Goal: Task Accomplishment & Management: Use online tool/utility

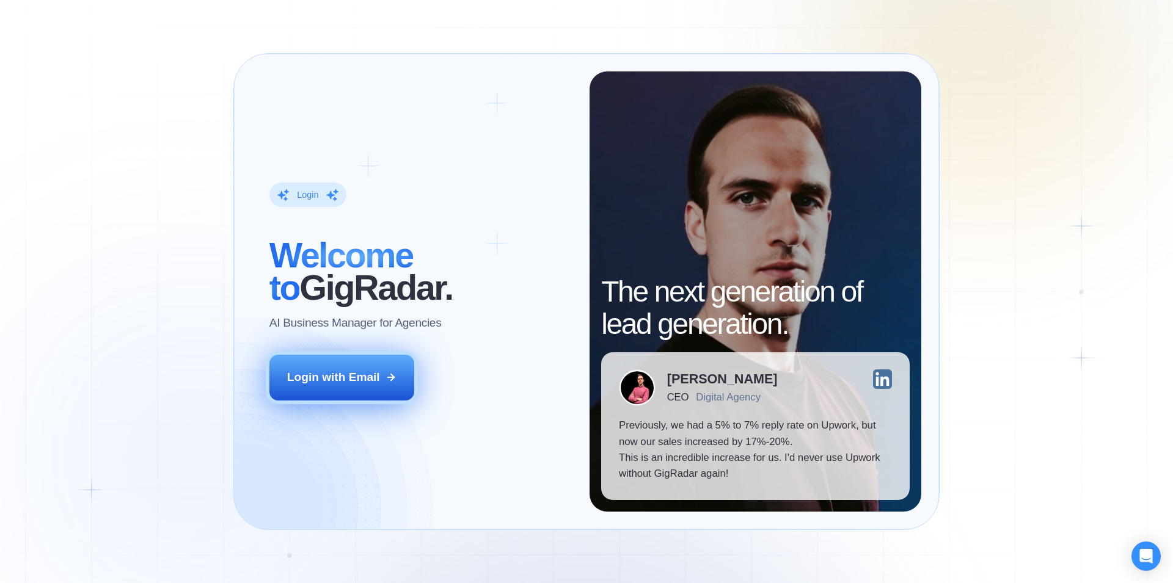
click at [335, 372] on div "Login with Email" at bounding box center [333, 378] width 93 height 16
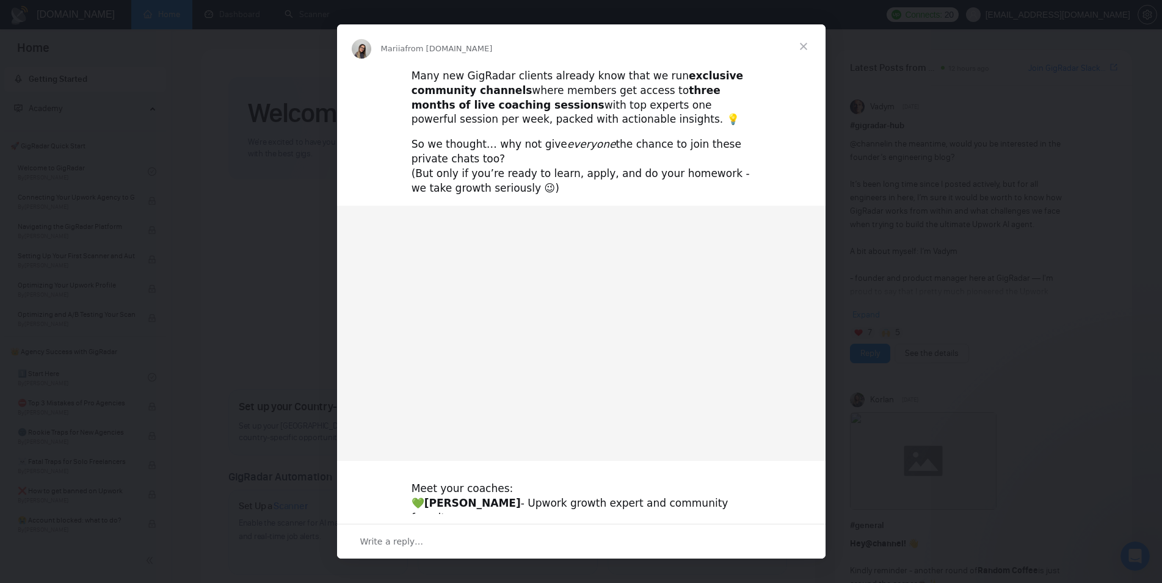
click at [806, 45] on span "Close" at bounding box center [804, 46] width 44 height 44
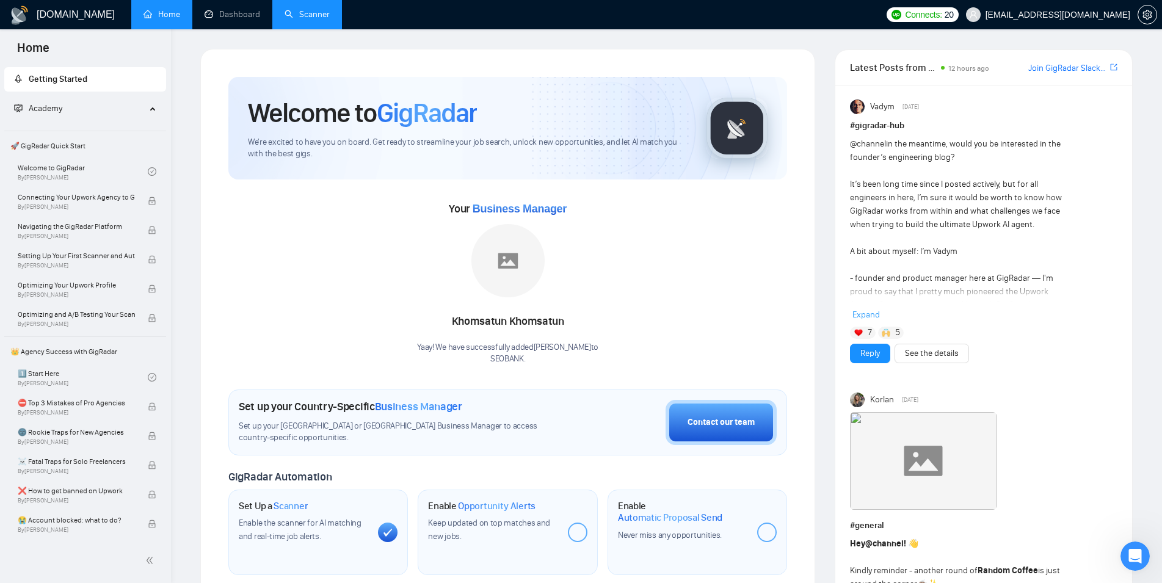
click at [315, 14] on link "Scanner" at bounding box center [307, 14] width 45 height 10
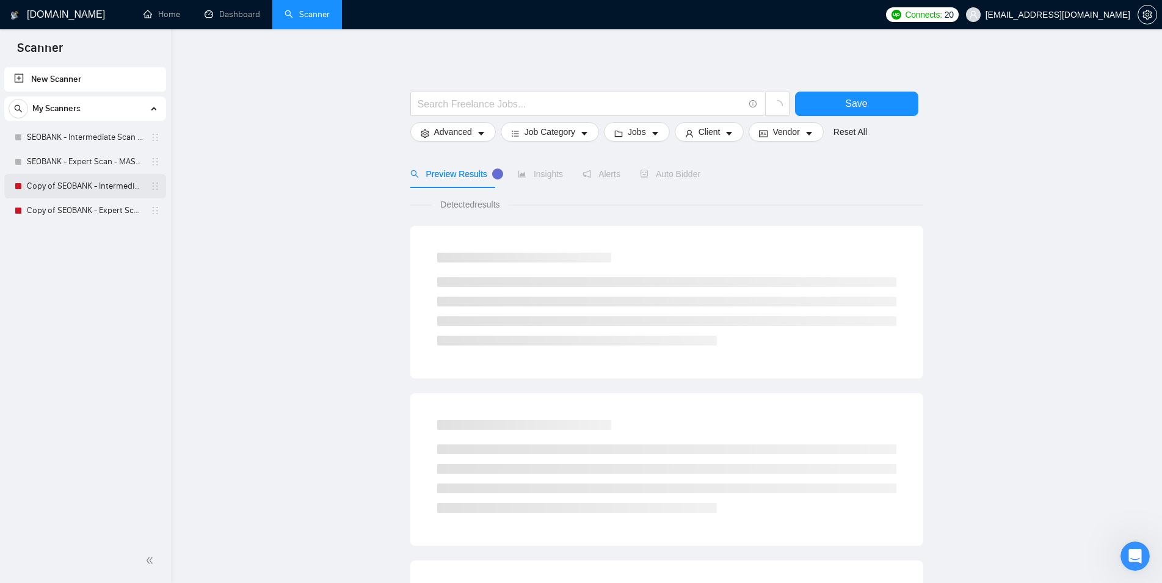
click at [90, 192] on link "Copy of SEOBANK - Intermediate Scan - Home Services" at bounding box center [85, 186] width 116 height 24
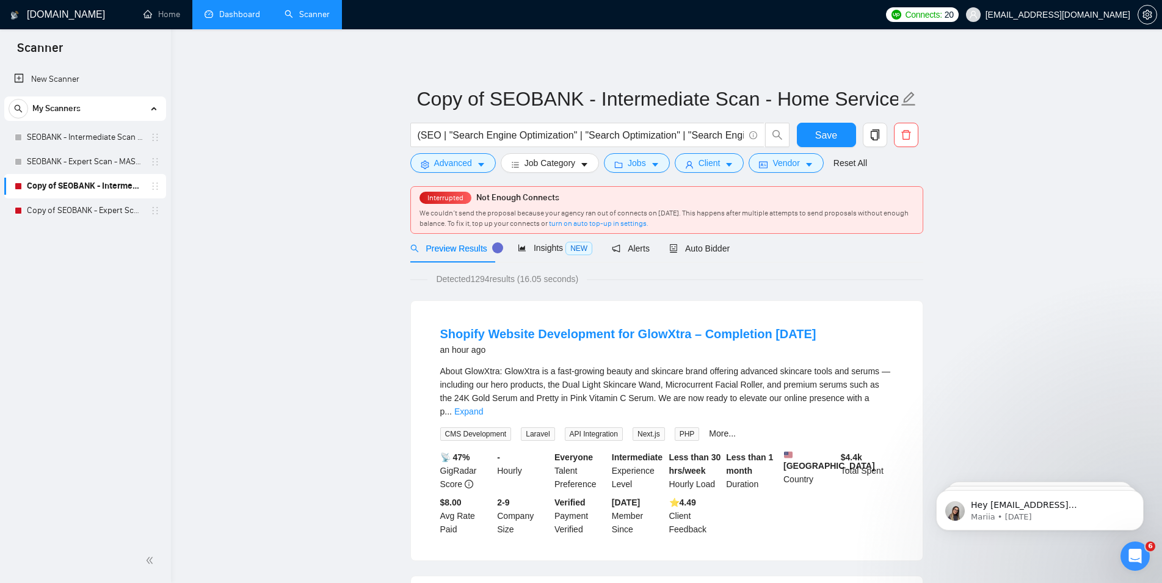
click at [220, 20] on link "Dashboard" at bounding box center [233, 14] width 56 height 10
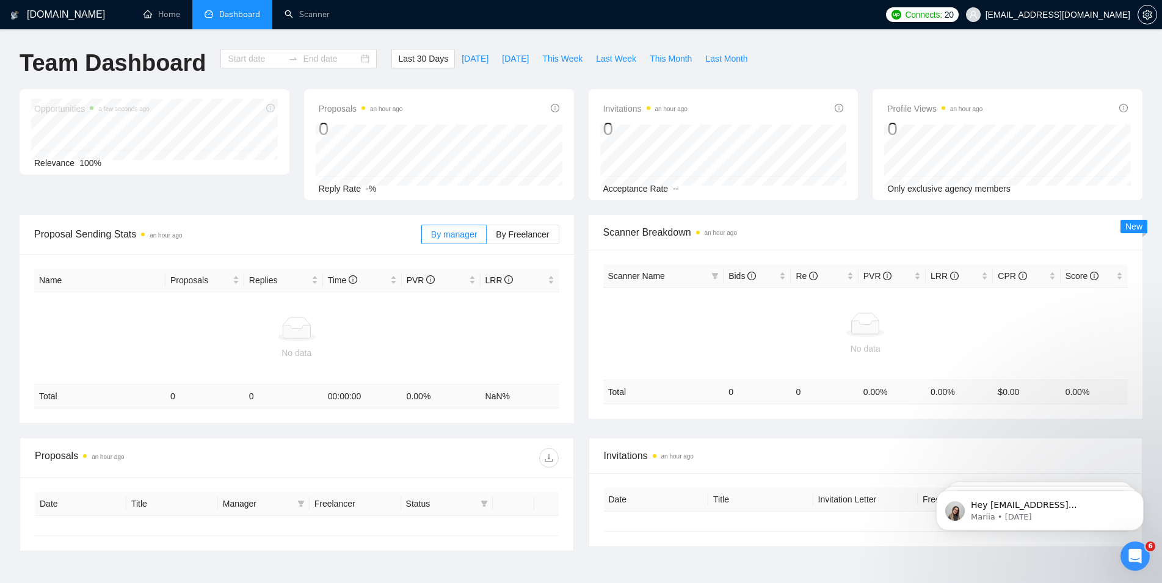
type input "2025-09-14"
type input "2025-10-14"
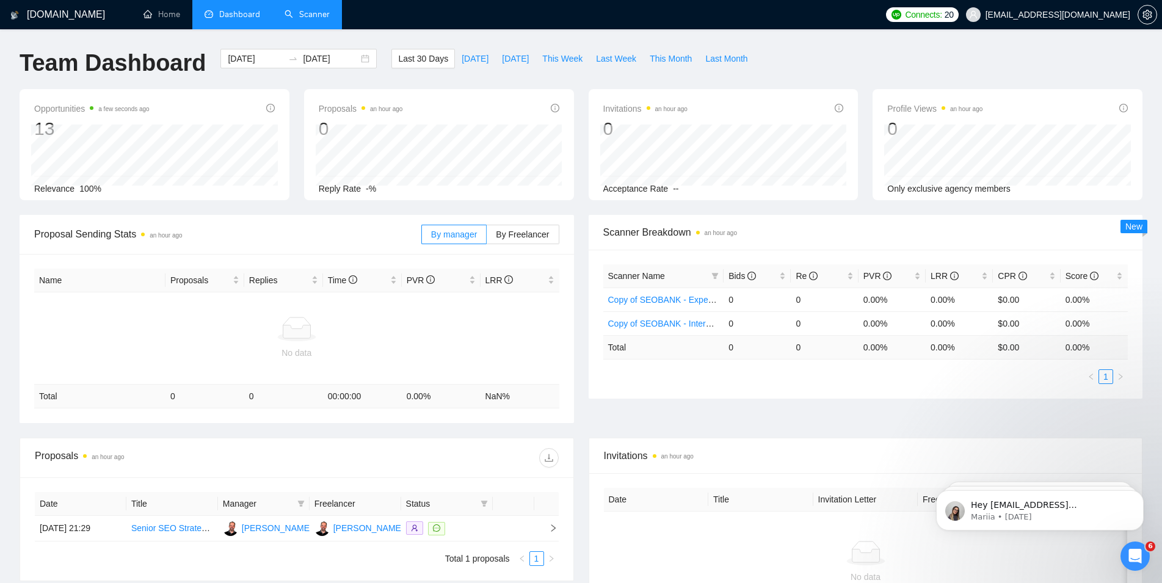
click at [308, 20] on link "Scanner" at bounding box center [307, 14] width 45 height 10
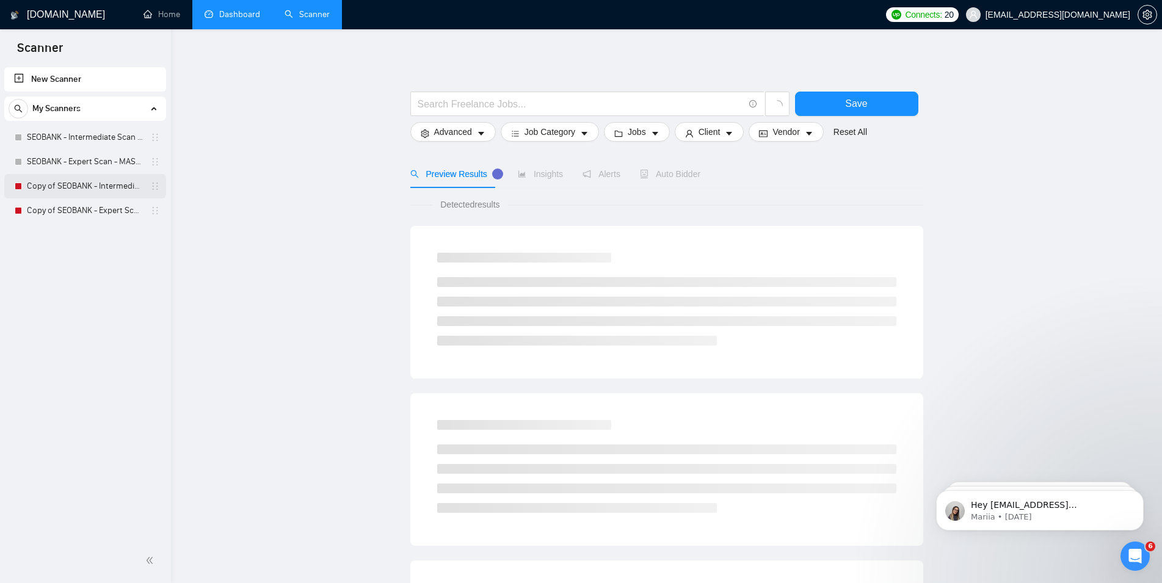
click at [100, 185] on link "Copy of SEOBANK - Intermediate Scan - Home Services" at bounding box center [85, 186] width 116 height 24
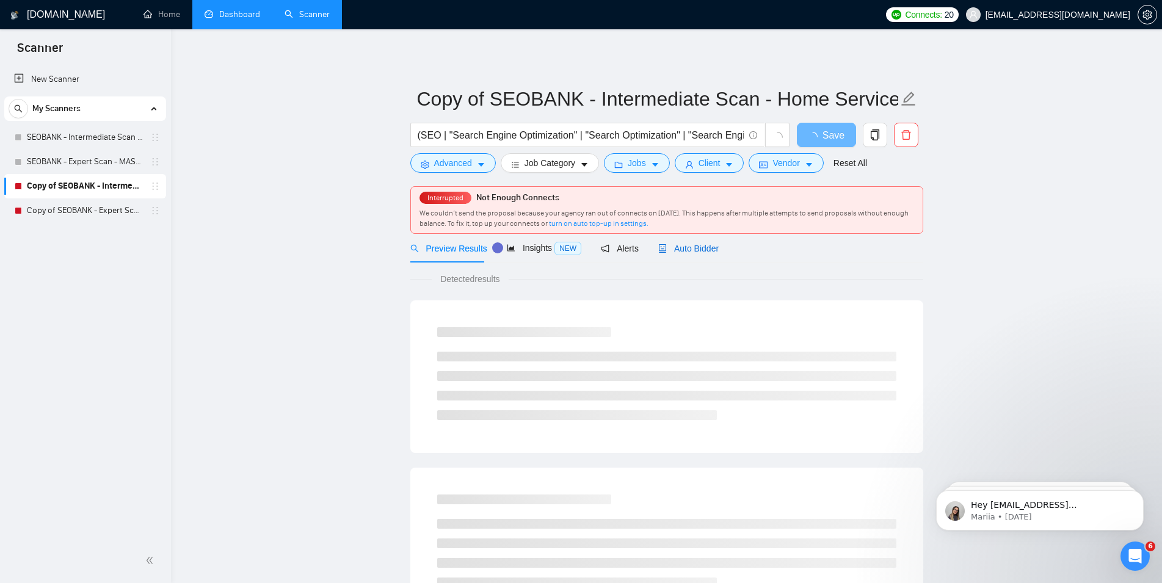
click at [699, 247] on span "Auto Bidder" at bounding box center [688, 249] width 60 height 10
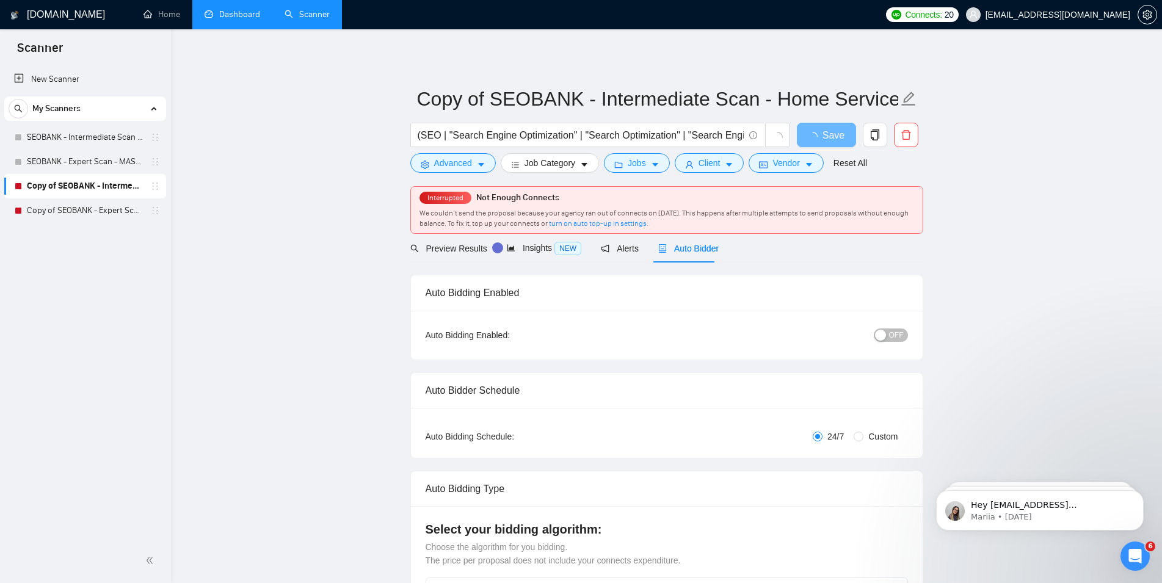
radio input "false"
radio input "true"
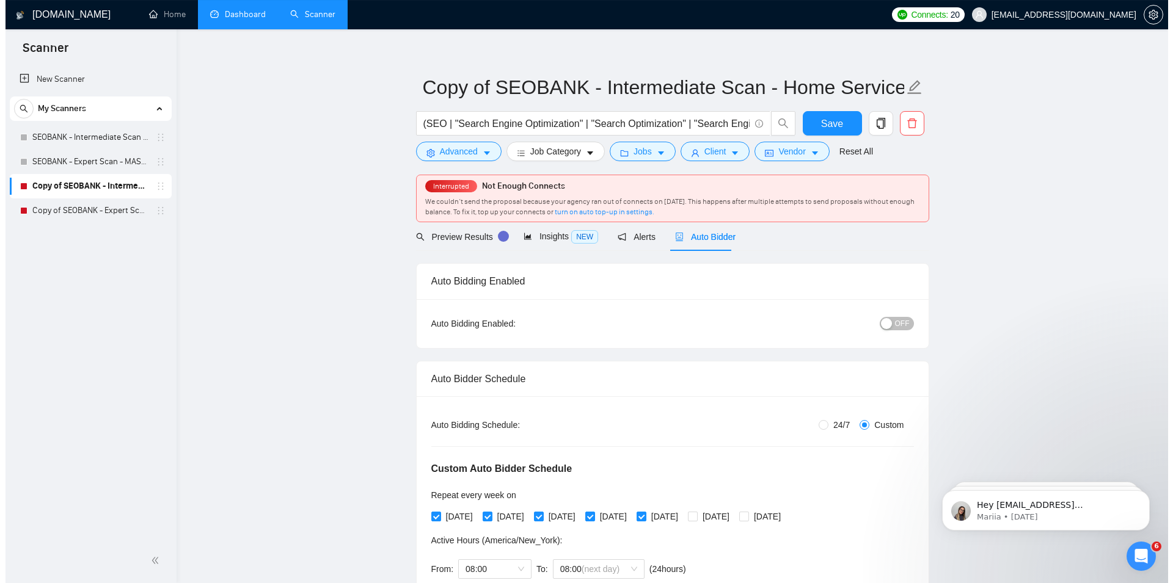
scroll to position [125, 0]
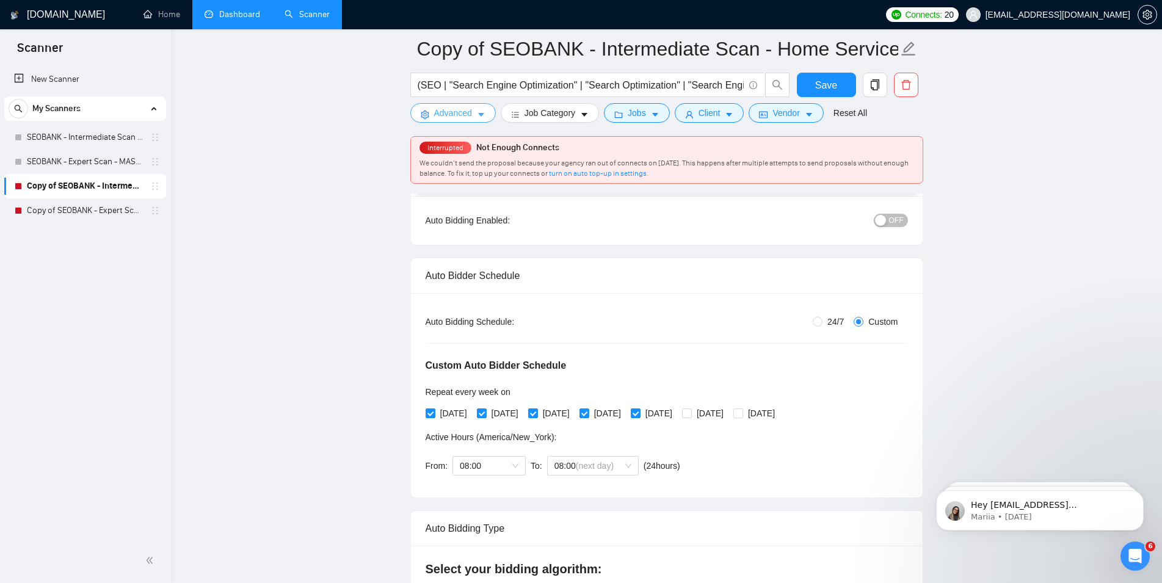
click at [464, 112] on span "Advanced" at bounding box center [453, 112] width 38 height 13
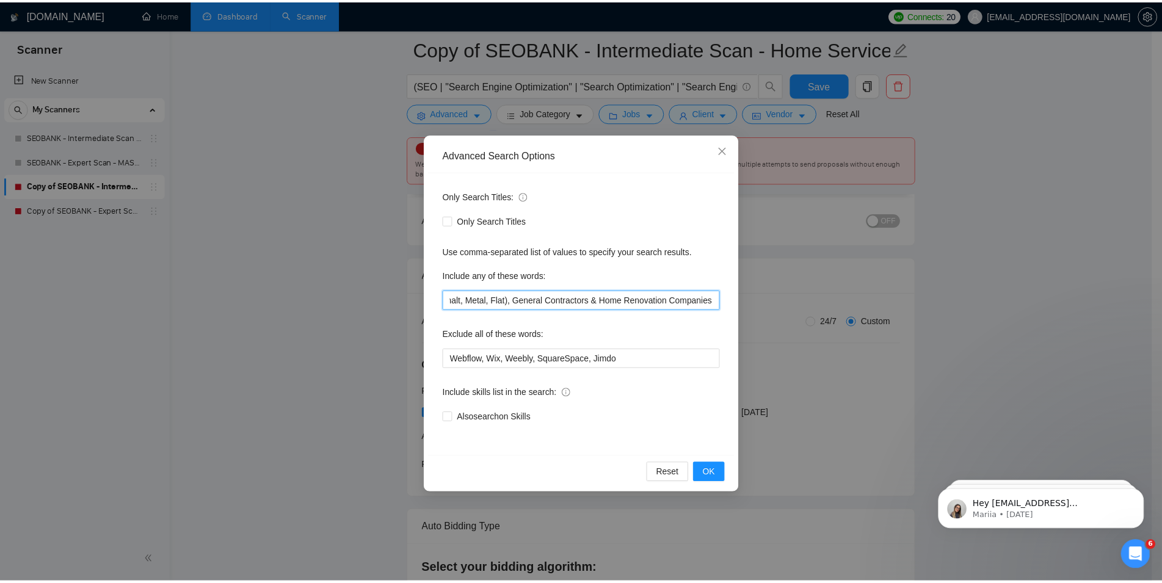
scroll to position [0, 0]
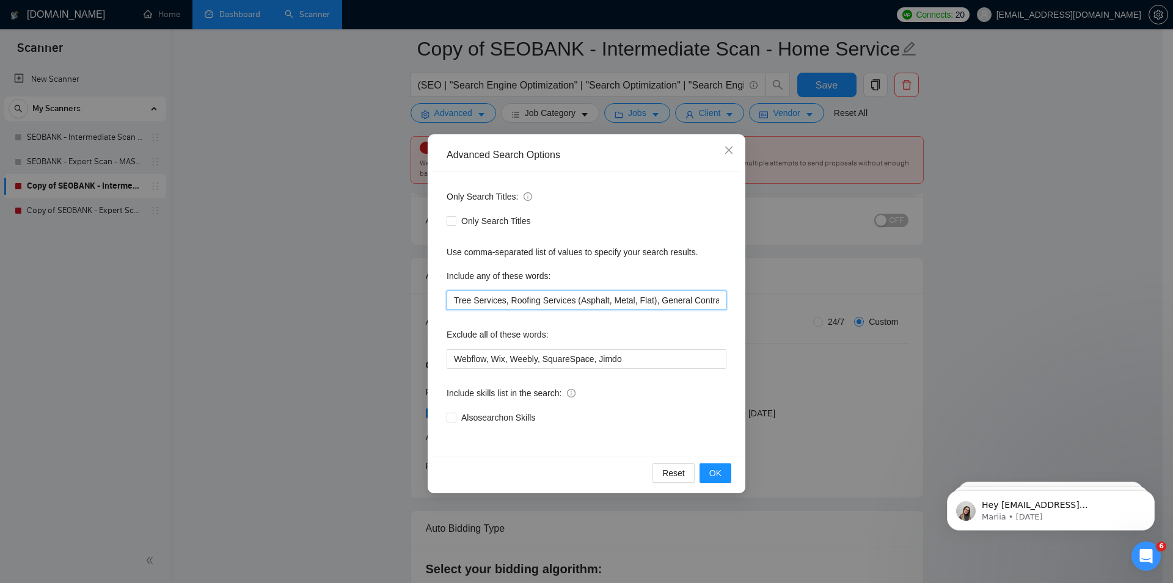
drag, startPoint x: 668, startPoint y: 302, endPoint x: 322, endPoint y: 305, distance: 345.7
click at [446, 305] on input "Tree Services, Roofing Services (Asphalt, Metal, Flat), General Contractors & H…" at bounding box center [586, 301] width 280 height 20
click at [541, 295] on input "Tree Services, Roofing Services (Asphalt, Metal, Flat), General Contractors & H…" at bounding box center [586, 301] width 280 height 20
click at [451, 296] on input "Tree Services, Roofing Services (Asphalt, Metal, Flat), General Contractors & H…" at bounding box center [586, 301] width 280 height 20
click at [505, 300] on input ""Tree Services, Roofing Services (Asphalt, Metal, Flat), General Contractors & …" at bounding box center [586, 301] width 280 height 20
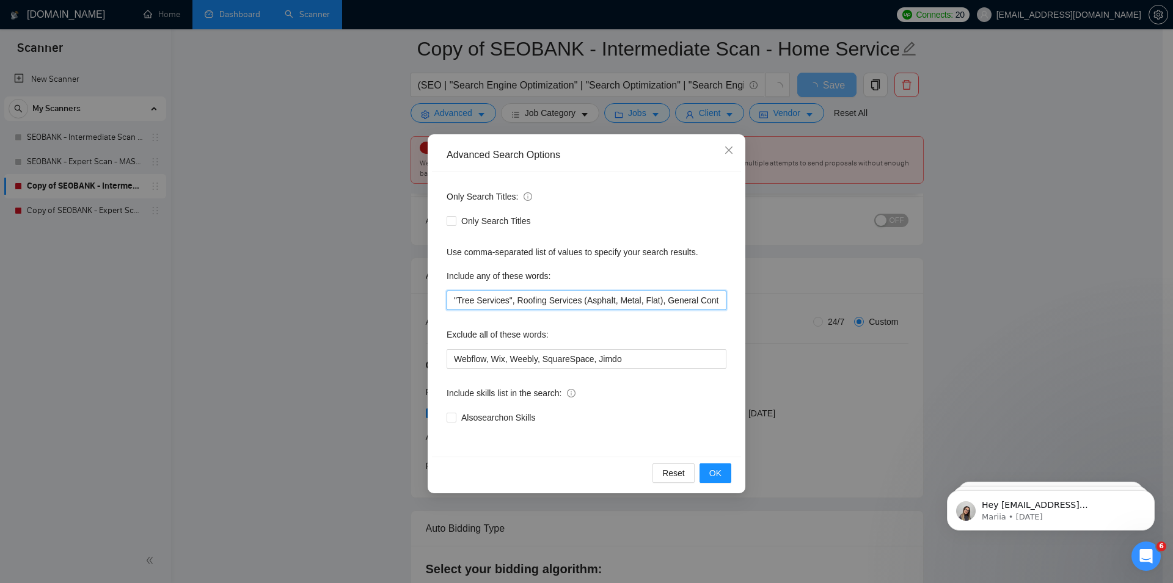
click at [513, 294] on input ""Tree Services", Roofing Services (Asphalt, Metal, Flat), General Contractors &…" at bounding box center [586, 301] width 280 height 20
drag, startPoint x: 577, startPoint y: 297, endPoint x: 584, endPoint y: 277, distance: 22.0
click at [578, 297] on input ""Tree Services", "Roofing Services (Asphalt, Metal, Flat), General Contractors …" at bounding box center [586, 301] width 280 height 20
type input ""Tree Services", "Roofing Services", "Asphalt , Metal, Flat), General Contracto…"
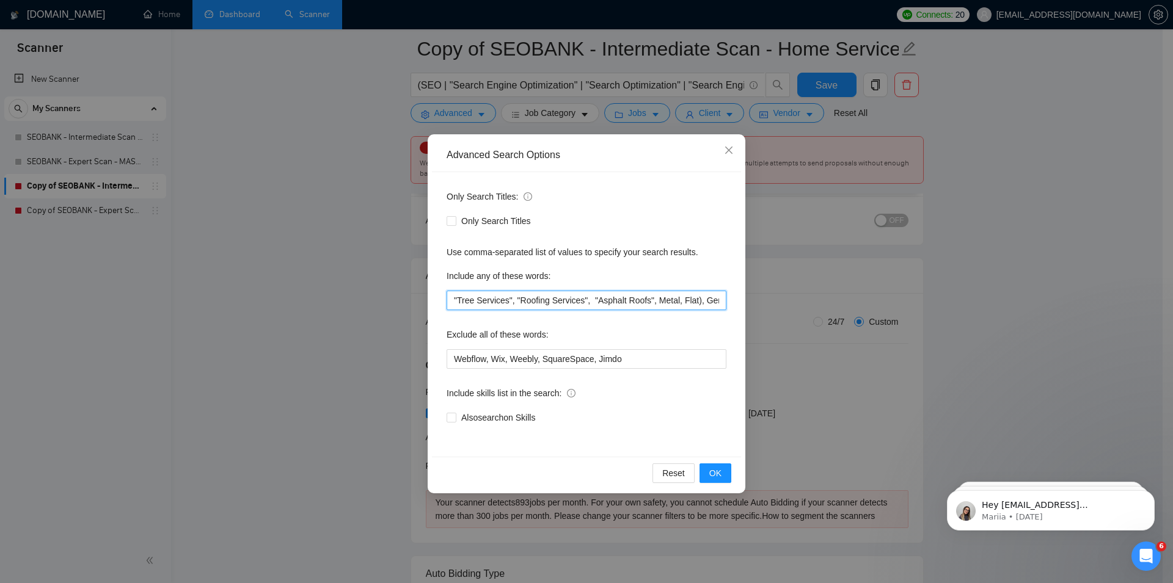
drag, startPoint x: 506, startPoint y: 296, endPoint x: 548, endPoint y: 297, distance: 41.5
click at [548, 297] on input ""Tree Services", "Roofing Services", "Asphalt Roofs", Metal, Flat), General Con…" at bounding box center [586, 301] width 280 height 20
click at [564, 299] on input ""Tree Services", "Roofing Services", "Asphalt Roofs", Metal, Flat), General Con…" at bounding box center [586, 301] width 280 height 20
type input ""Tree Services", "Roofing Services", "Asphalt Roofs", Metal, Flat), General Con…"
click at [728, 149] on icon "close" at bounding box center [729, 150] width 10 height 10
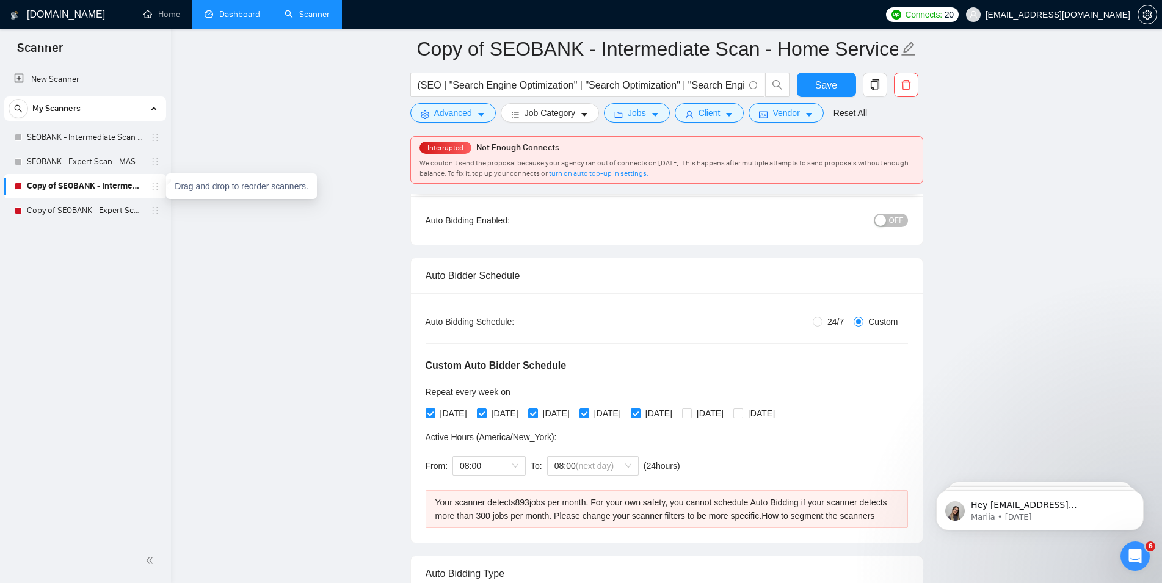
click at [159, 184] on icon "holder" at bounding box center [155, 186] width 10 height 10
click at [93, 186] on link "Copy of SEOBANK - Intermediate Scan - Home Services" at bounding box center [85, 186] width 116 height 24
click at [453, 117] on span "Advanced" at bounding box center [453, 112] width 38 height 13
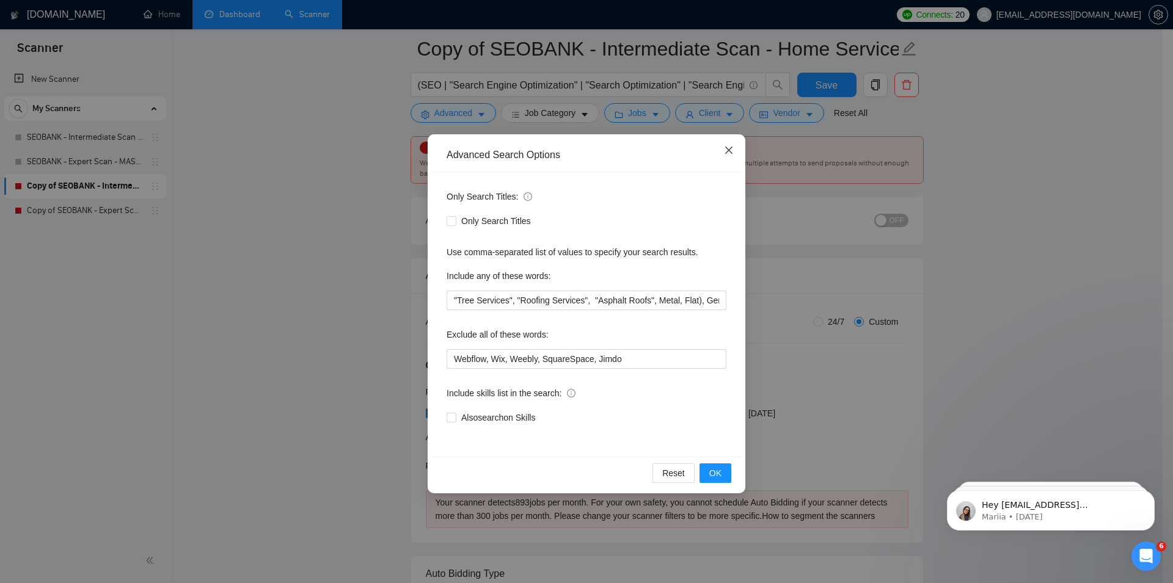
drag, startPoint x: 724, startPoint y: 156, endPoint x: 717, endPoint y: 145, distance: 13.7
click at [724, 154] on span "Close" at bounding box center [728, 150] width 33 height 33
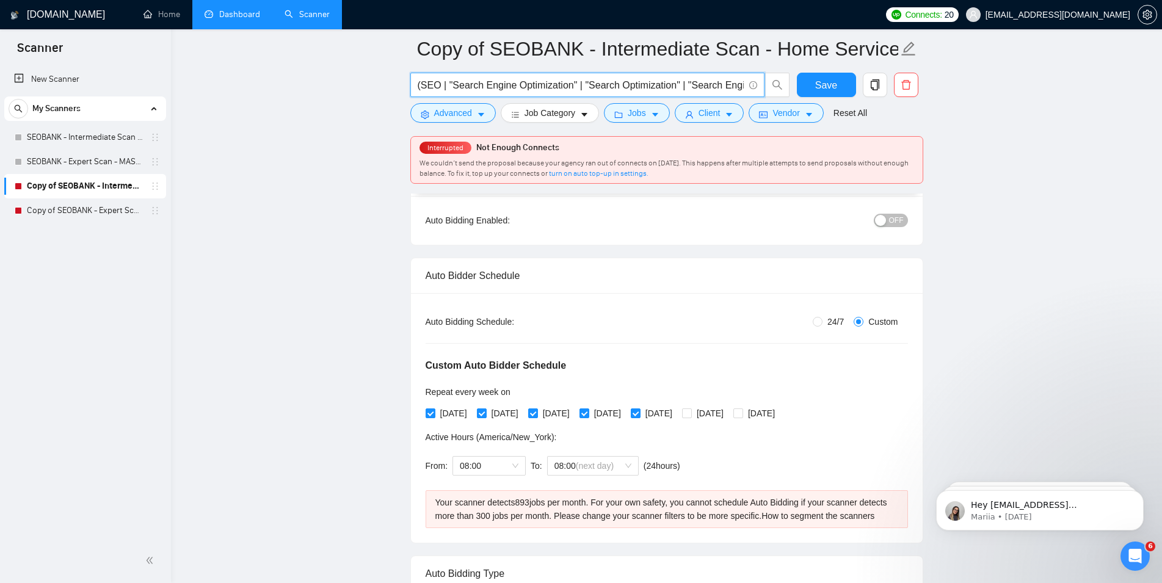
drag, startPoint x: 541, startPoint y: 82, endPoint x: 300, endPoint y: 81, distance: 240.6
click at [418, 81] on input "(SEO | "Search Engine Optimization" | "Search Optimization" | "Search Engine Ma…" at bounding box center [581, 85] width 326 height 15
click at [457, 118] on span "Advanced" at bounding box center [453, 112] width 38 height 13
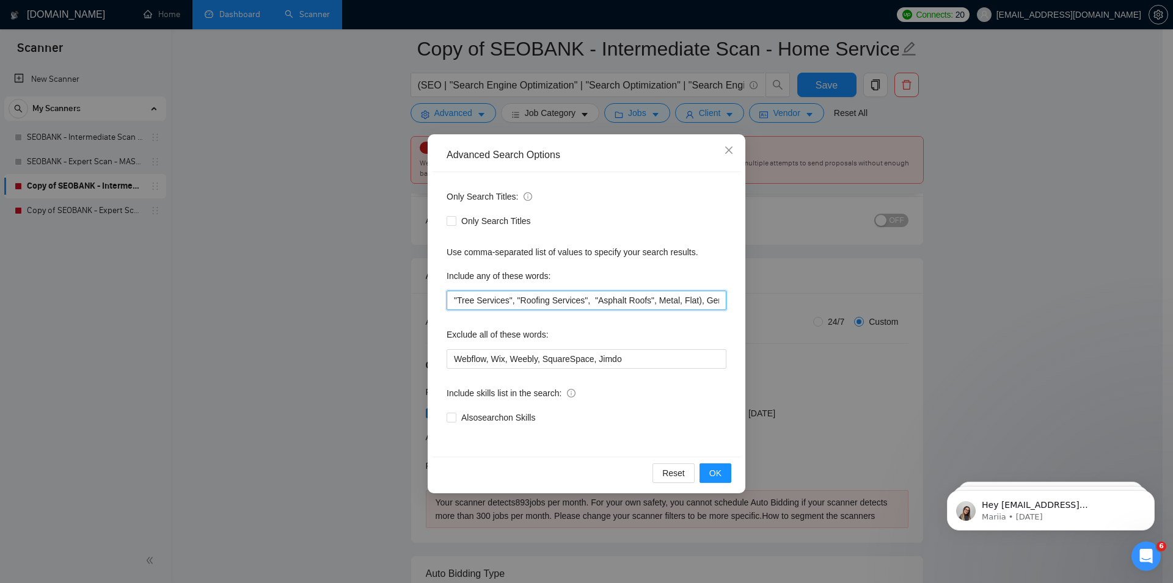
drag, startPoint x: 509, startPoint y: 302, endPoint x: 396, endPoint y: 302, distance: 113.6
click at [446, 302] on input ""Tree Services", "Roofing Services", "Asphalt Roofs", Metal, Flat), General Con…" at bounding box center [586, 301] width 280 height 20
click at [731, 154] on icon "close" at bounding box center [728, 150] width 7 height 7
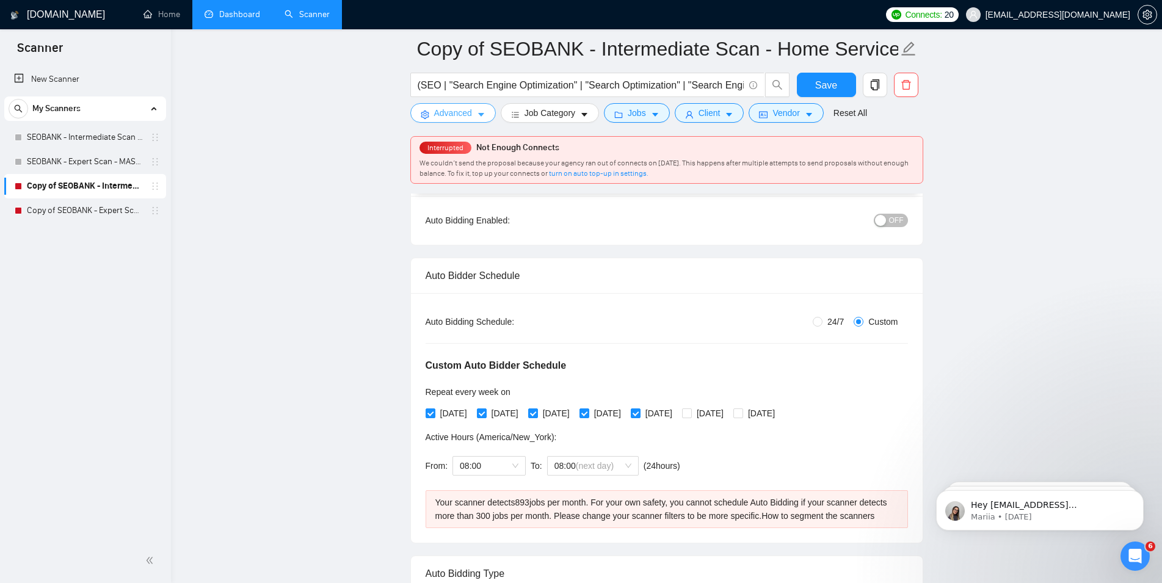
click at [477, 119] on icon "caret-down" at bounding box center [481, 115] width 9 height 9
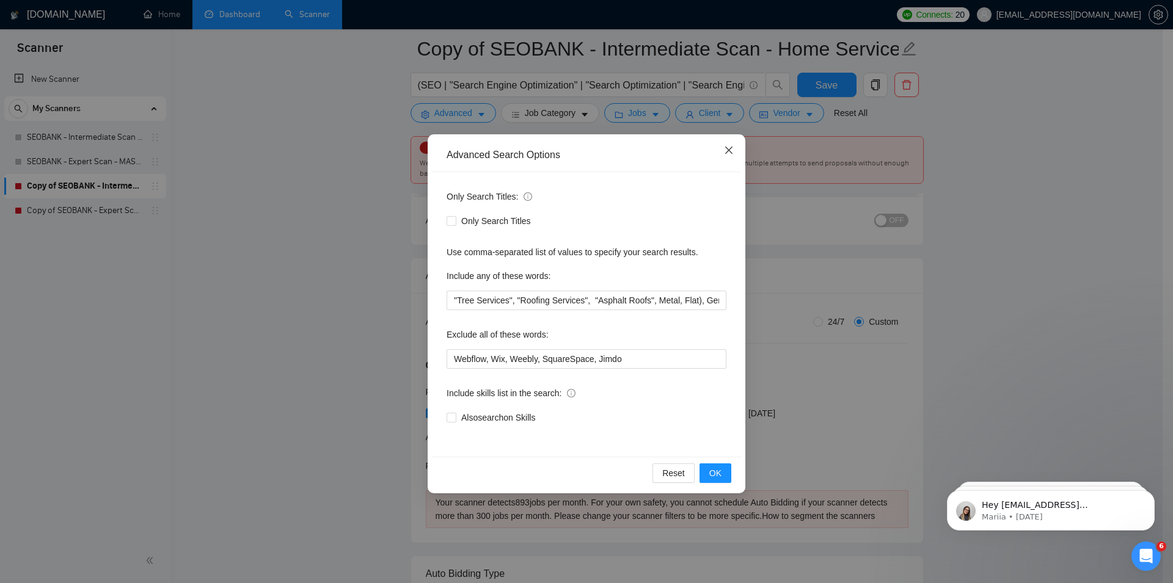
click at [734, 149] on span "Close" at bounding box center [728, 150] width 33 height 33
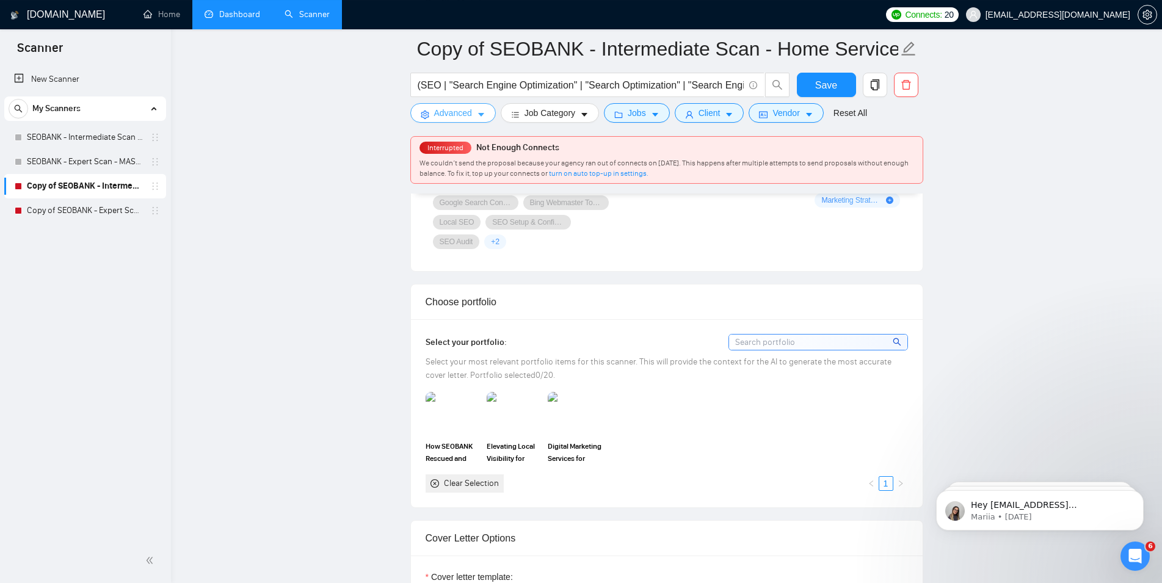
scroll to position [1246, 0]
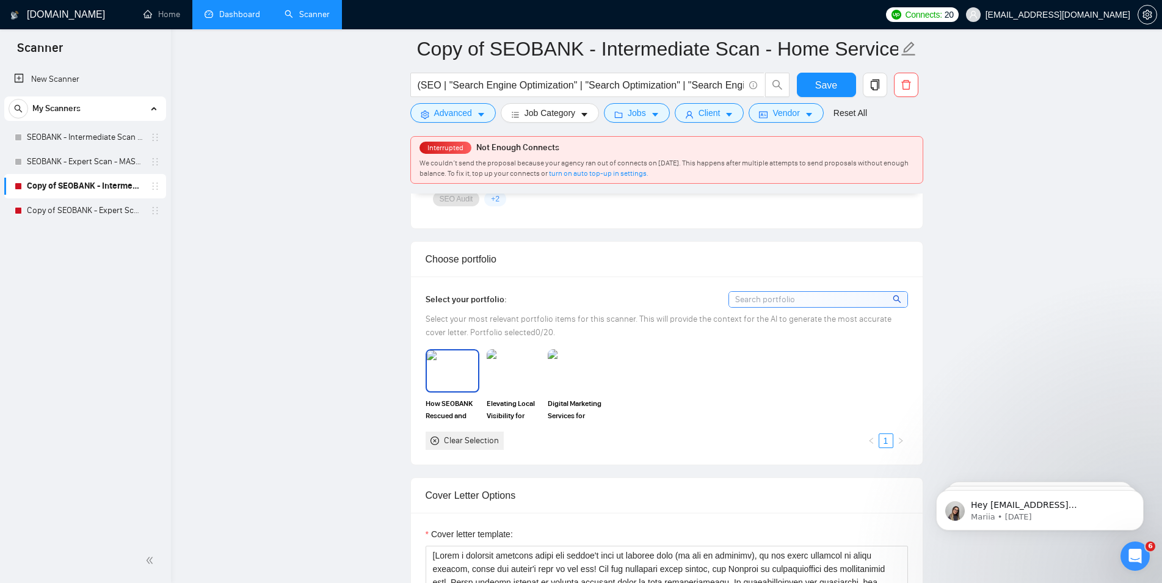
click at [451, 371] on img at bounding box center [452, 371] width 51 height 40
click at [524, 368] on img at bounding box center [513, 371] width 51 height 40
click at [564, 366] on img at bounding box center [574, 371] width 51 height 40
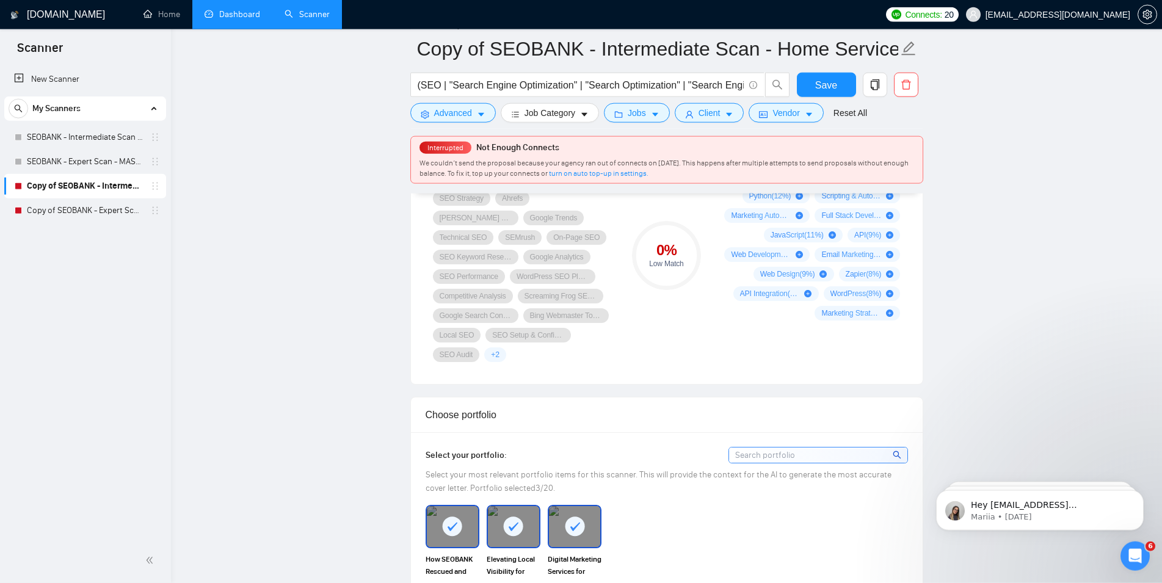
scroll to position [1059, 0]
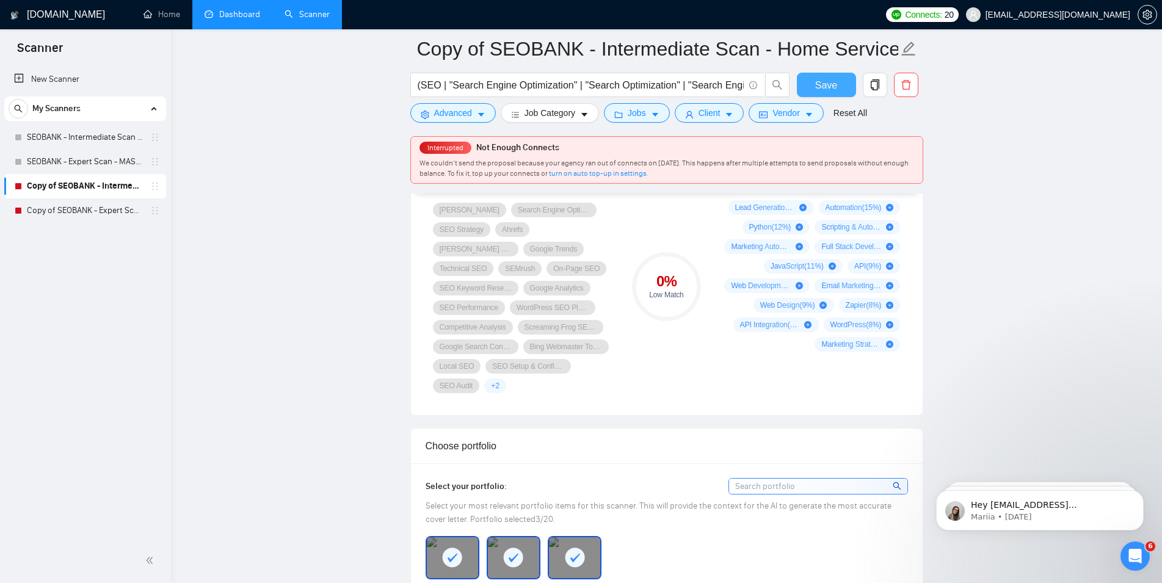
click at [821, 79] on span "Save" at bounding box center [826, 85] width 22 height 15
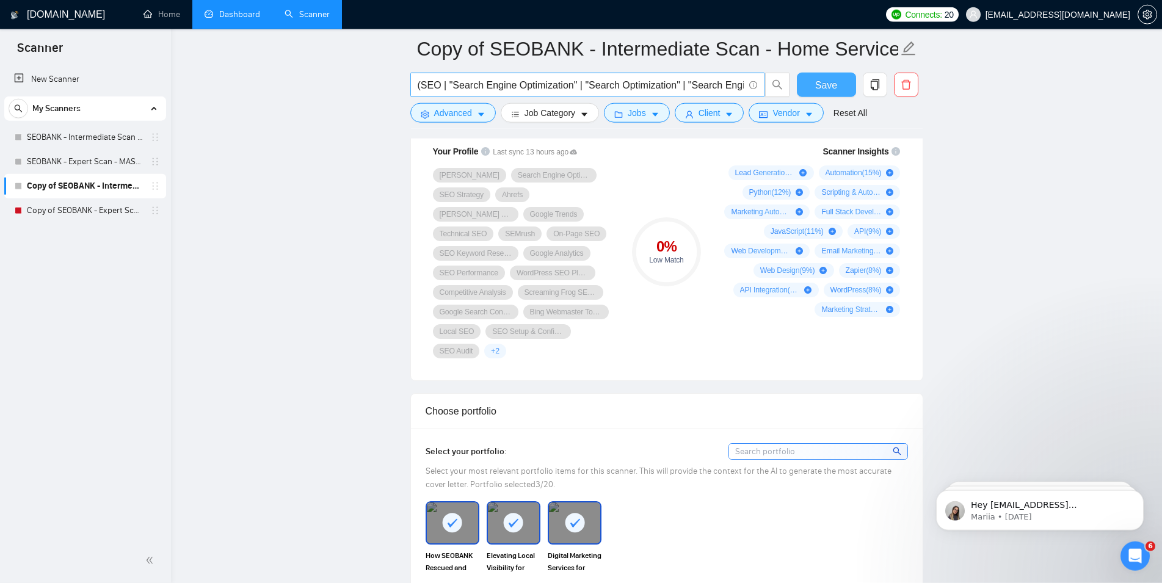
scroll to position [997, 0]
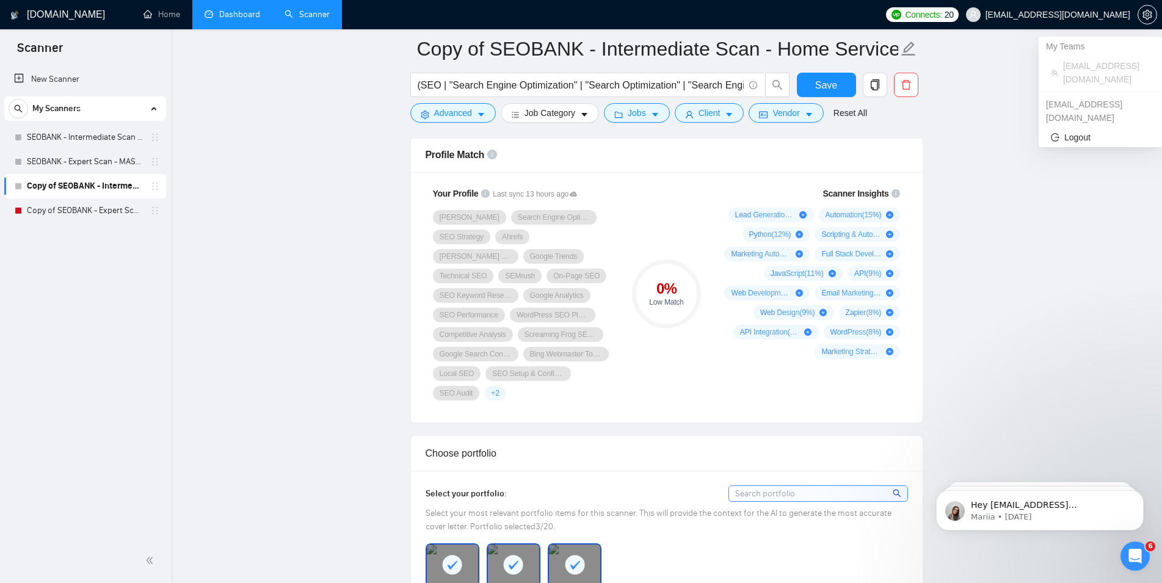
click at [1113, 15] on span "[EMAIL_ADDRESS][DOMAIN_NAME]" at bounding box center [1058, 15] width 145 height 0
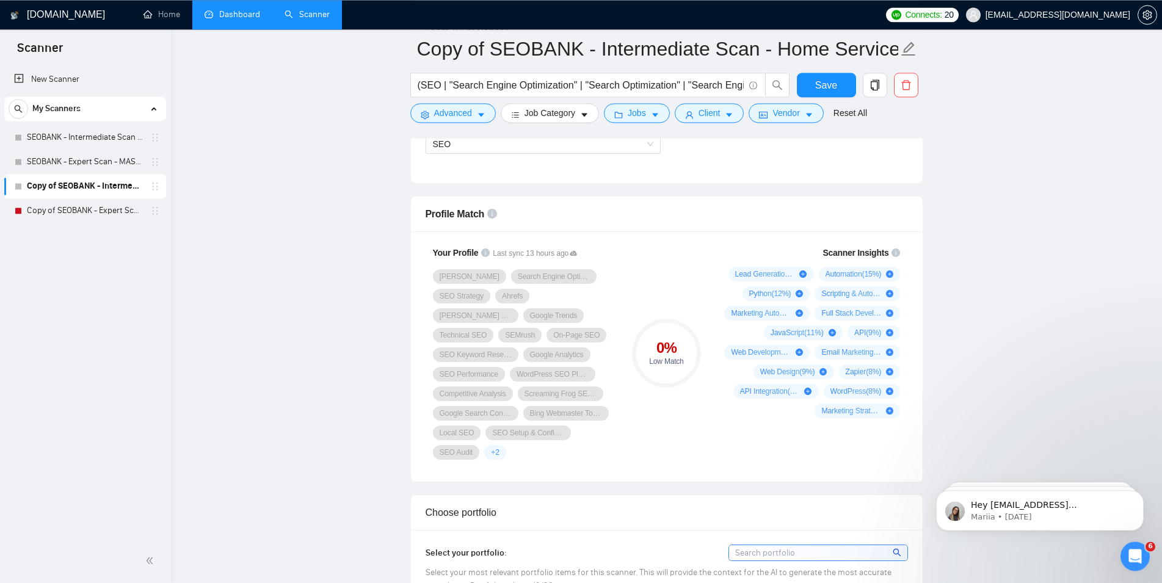
scroll to position [810, 0]
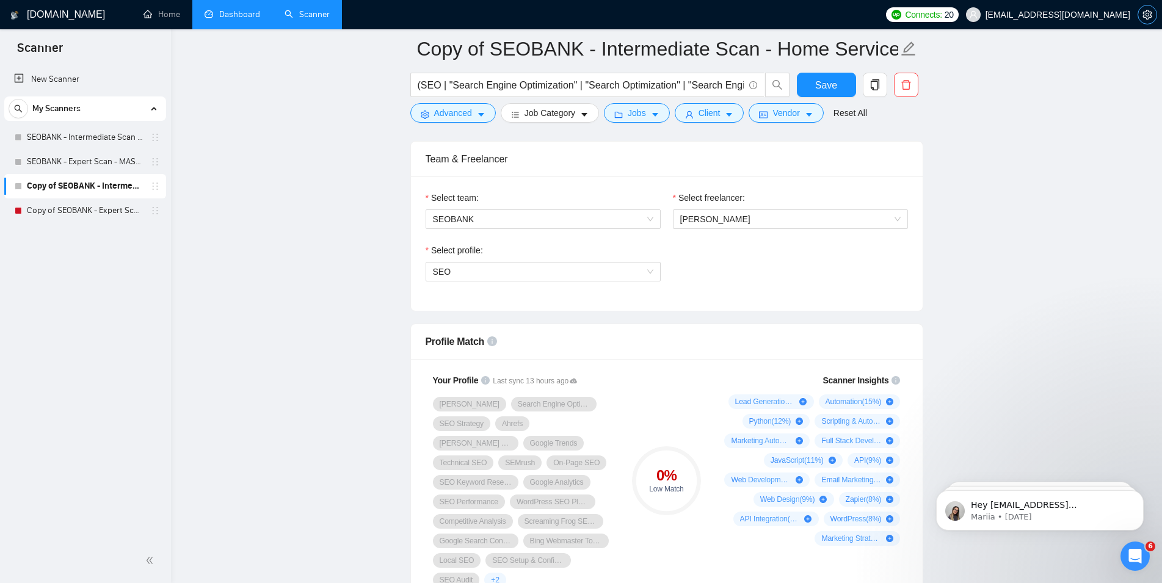
click at [1151, 15] on icon "setting" at bounding box center [1147, 15] width 9 height 10
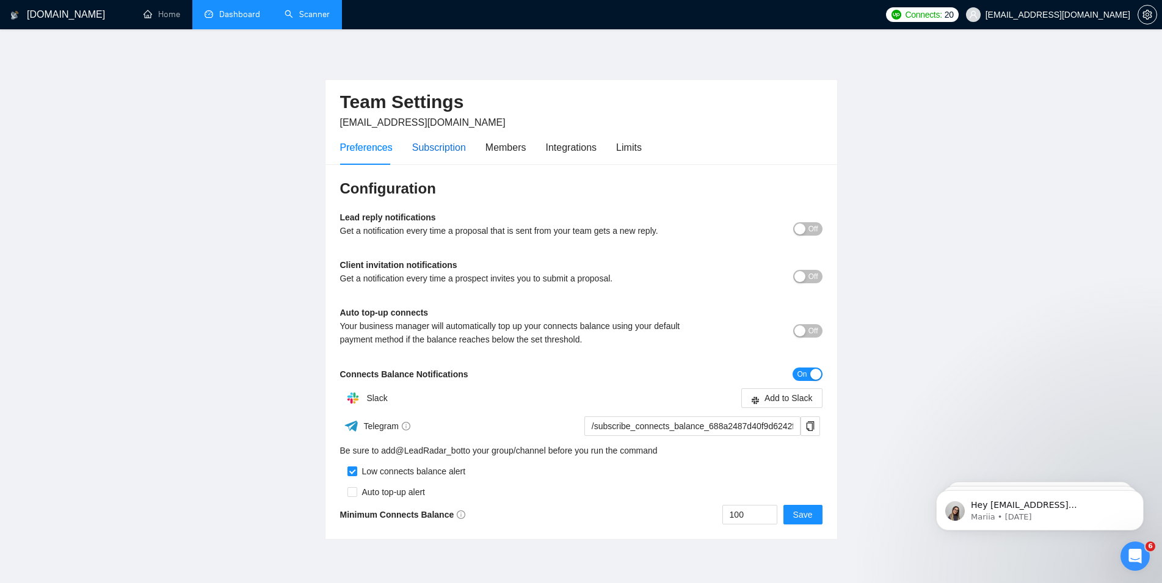
click at [445, 153] on div "Subscription" at bounding box center [439, 147] width 54 height 15
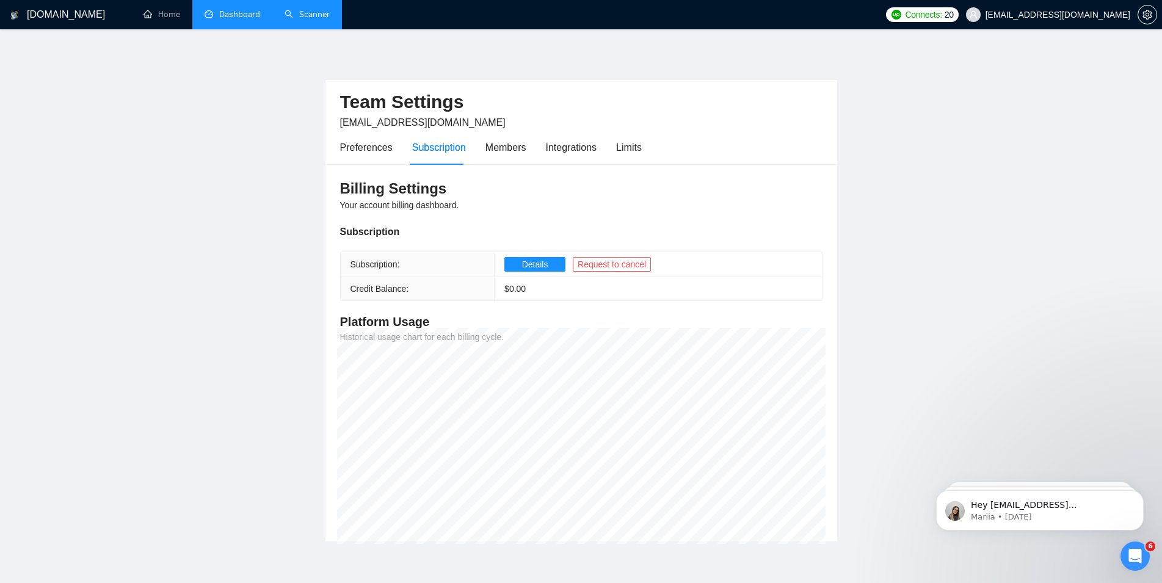
click at [247, 20] on link "Dashboard" at bounding box center [233, 14] width 56 height 10
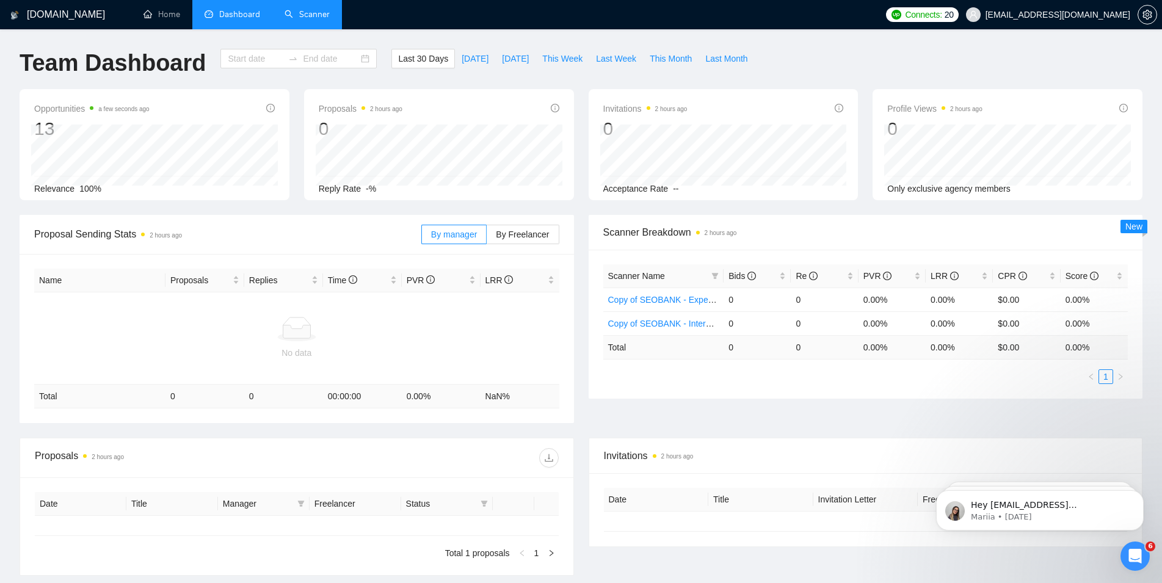
type input "2025-09-14"
type input "2025-10-14"
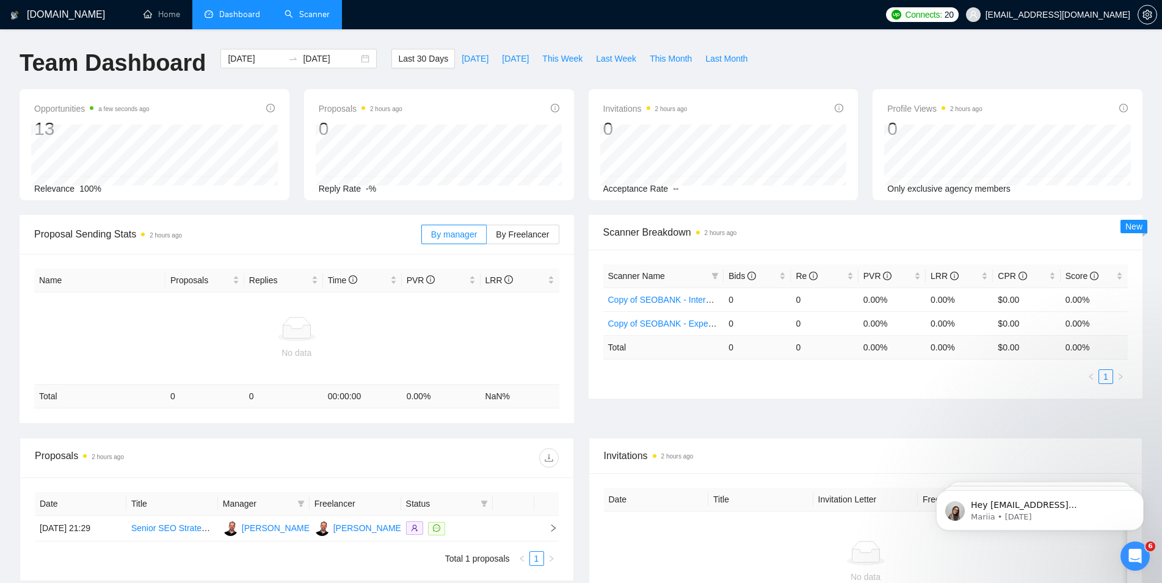
click at [322, 20] on link "Scanner" at bounding box center [307, 14] width 45 height 10
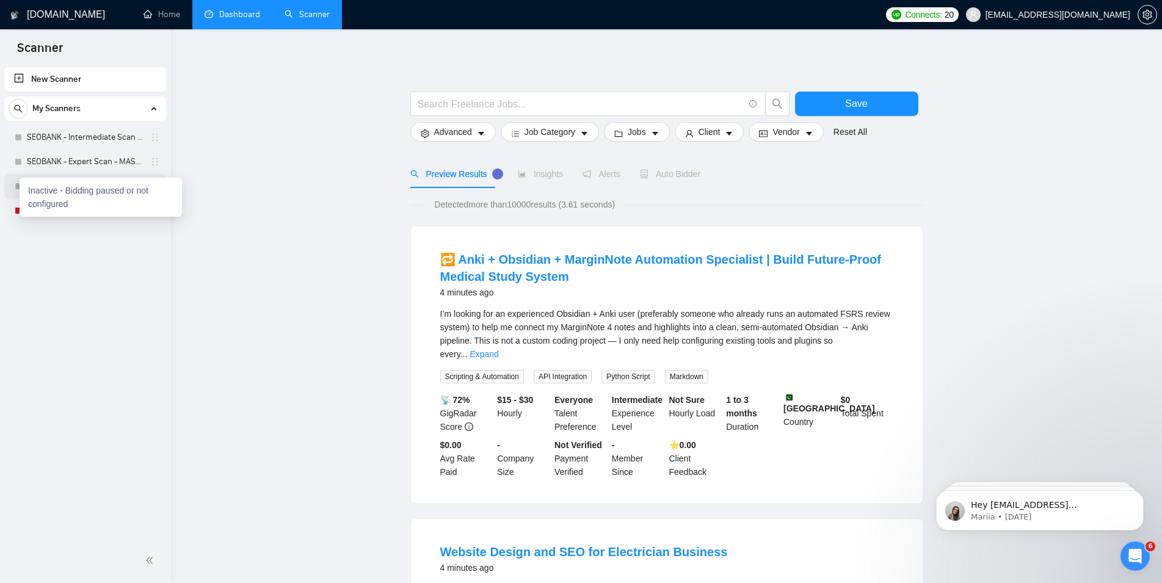
click at [20, 188] on div "Inactive - Bidding paused or not configured" at bounding box center [101, 197] width 162 height 39
click at [98, 187] on link "Copy of SEOBANK - Intermediate Scan - Home Services" at bounding box center [85, 186] width 116 height 24
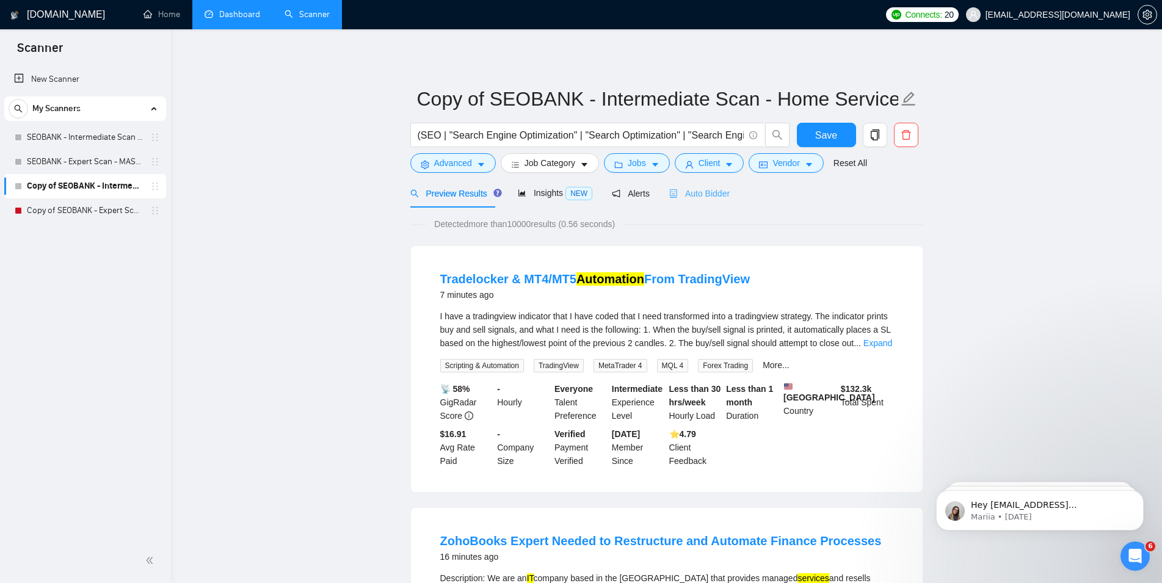
click at [704, 201] on div "Auto Bidder" at bounding box center [699, 193] width 60 height 29
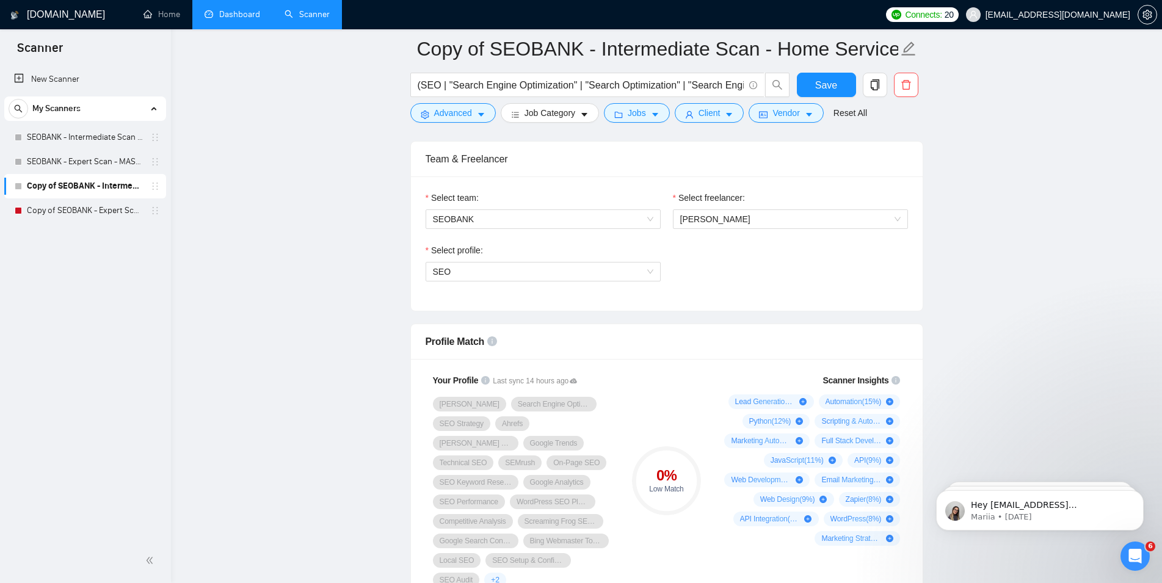
scroll to position [997, 0]
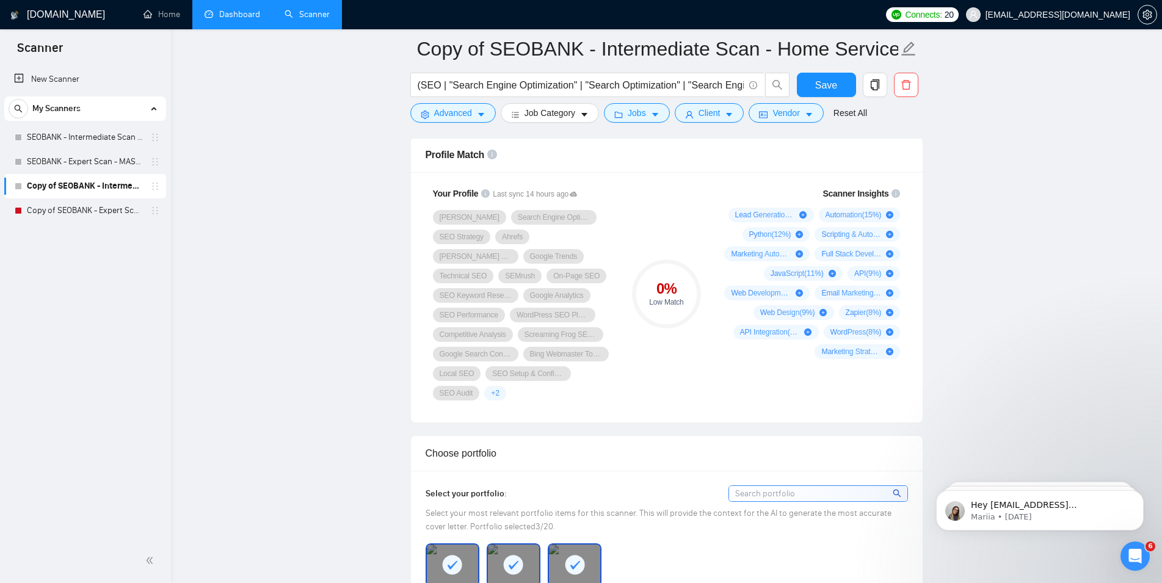
click at [523, 325] on div "Frase Search Engine Optimization SEO Strategy Ahrefs Yoast SEO Google Trends Te…" at bounding box center [523, 305] width 181 height 191
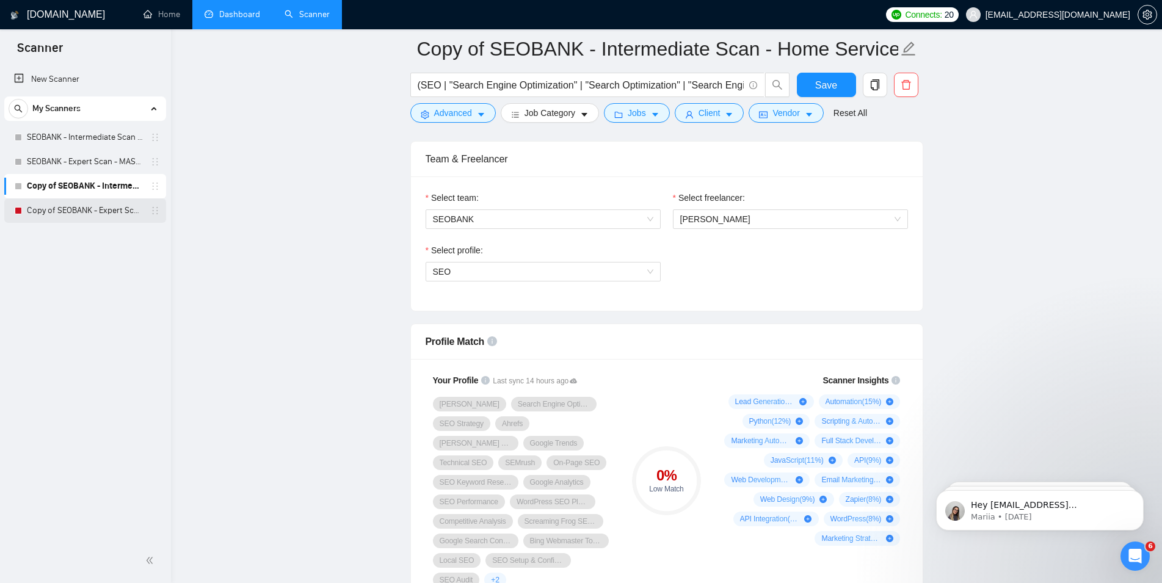
click at [109, 209] on link "Copy of SEOBANK - Expert Scan - Professional Services" at bounding box center [85, 210] width 116 height 24
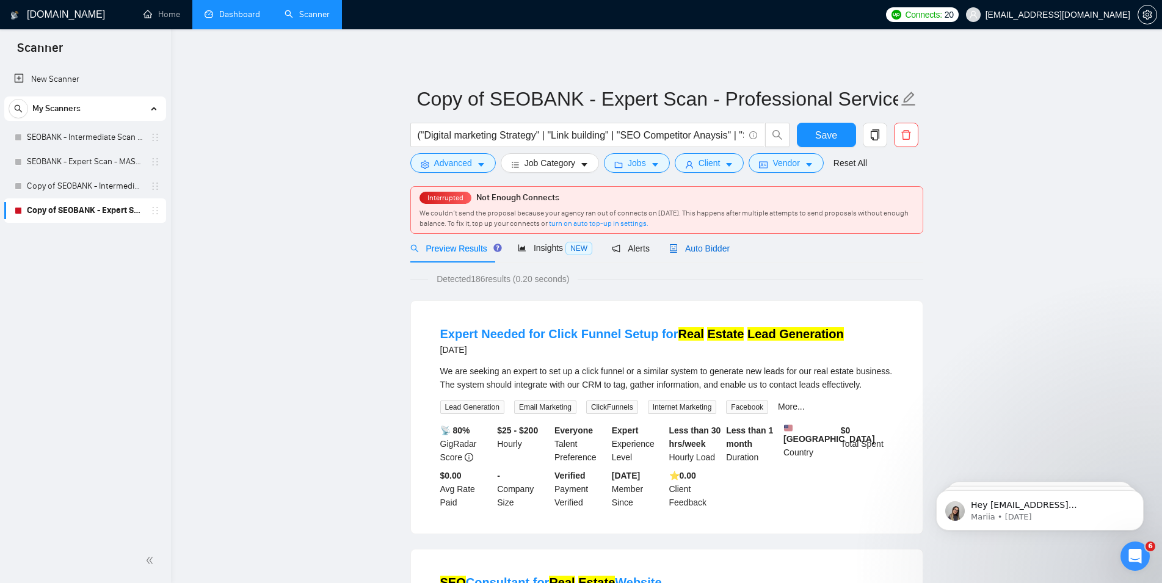
click at [718, 247] on span "Auto Bidder" at bounding box center [699, 249] width 60 height 10
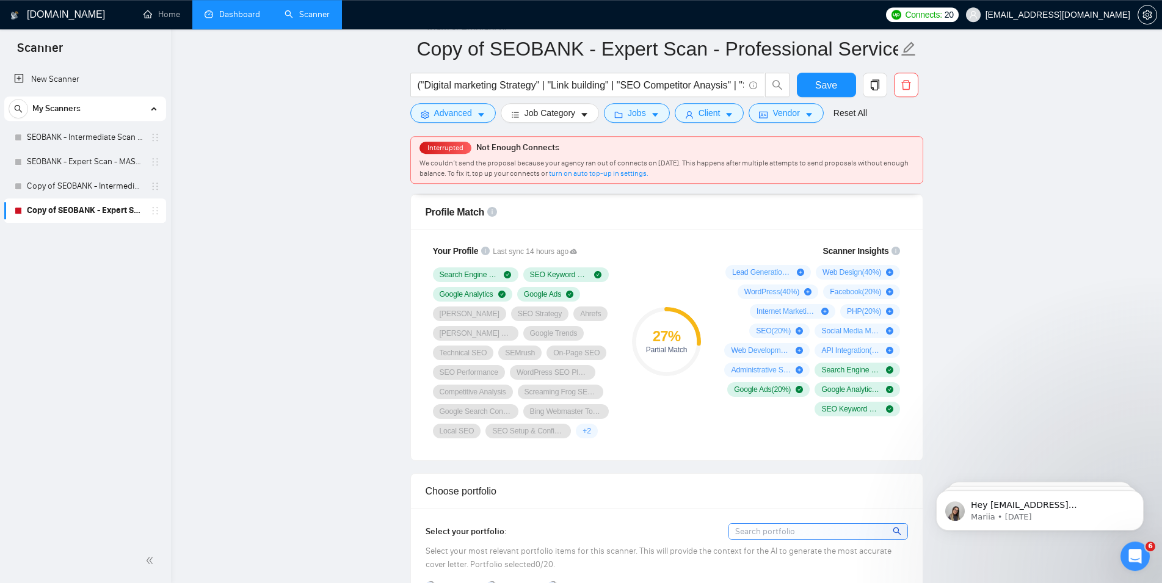
scroll to position [748, 0]
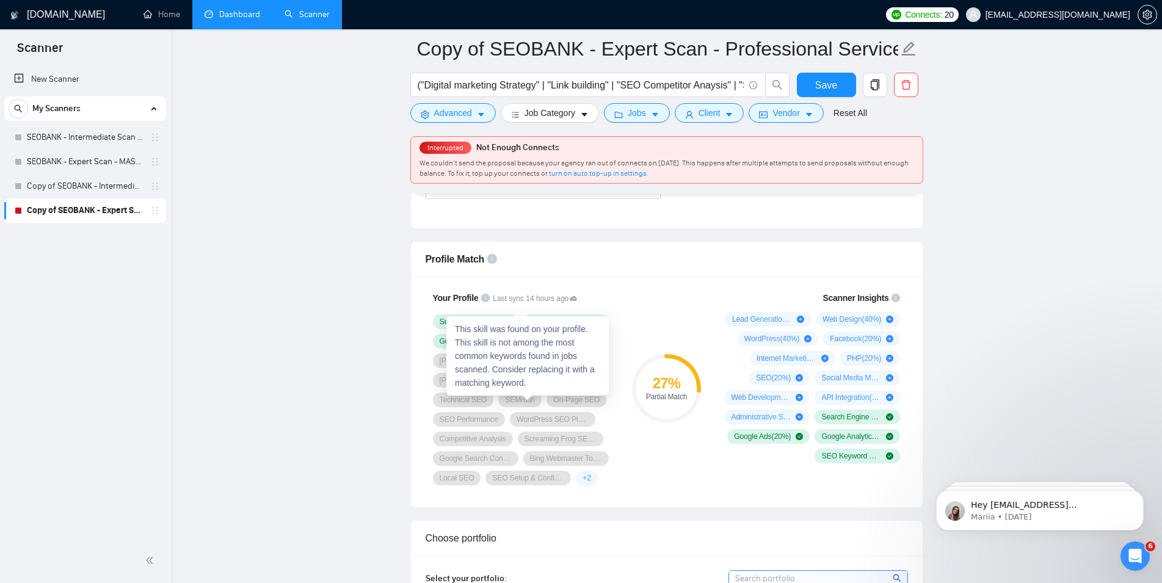
click at [498, 415] on span "SEO Performance" at bounding box center [469, 420] width 59 height 10
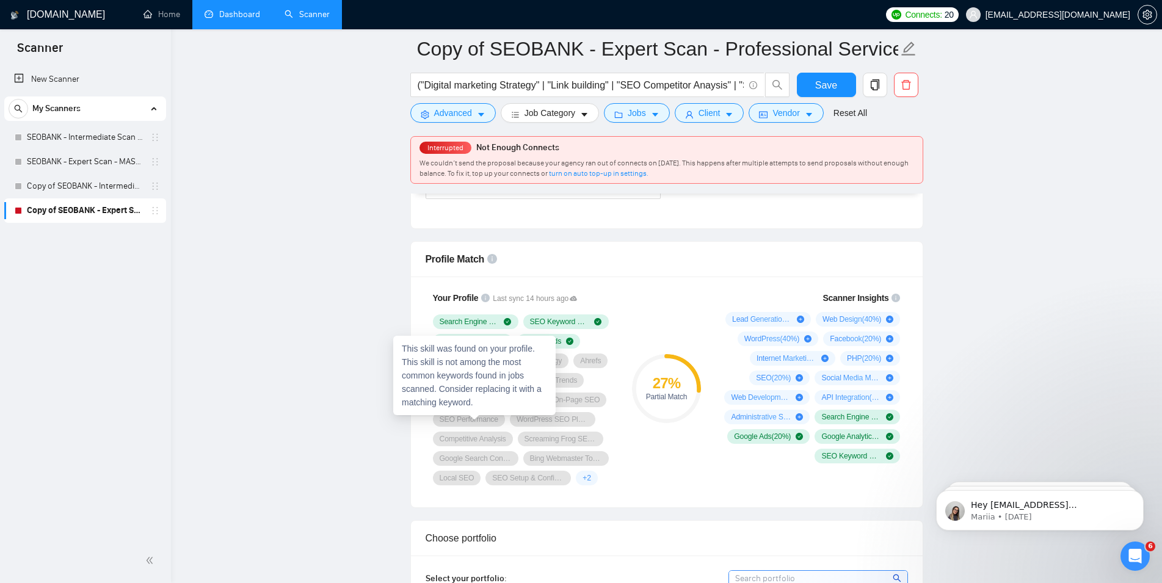
click at [517, 424] on span "WordPress SEO Plugin" at bounding box center [553, 420] width 72 height 10
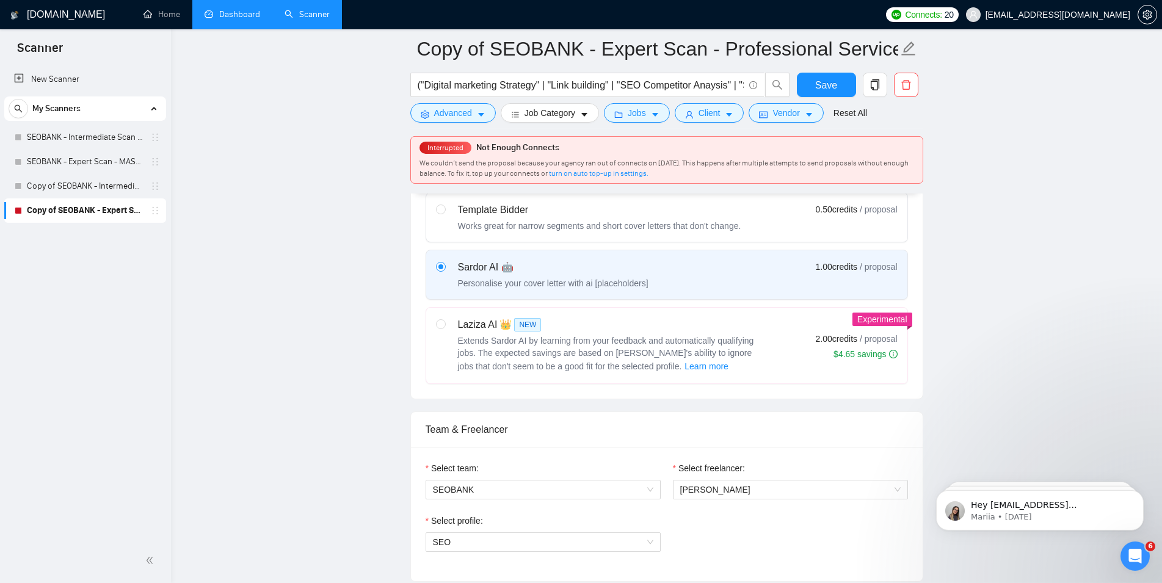
scroll to position [374, 0]
